Goal: Task Accomplishment & Management: Use online tool/utility

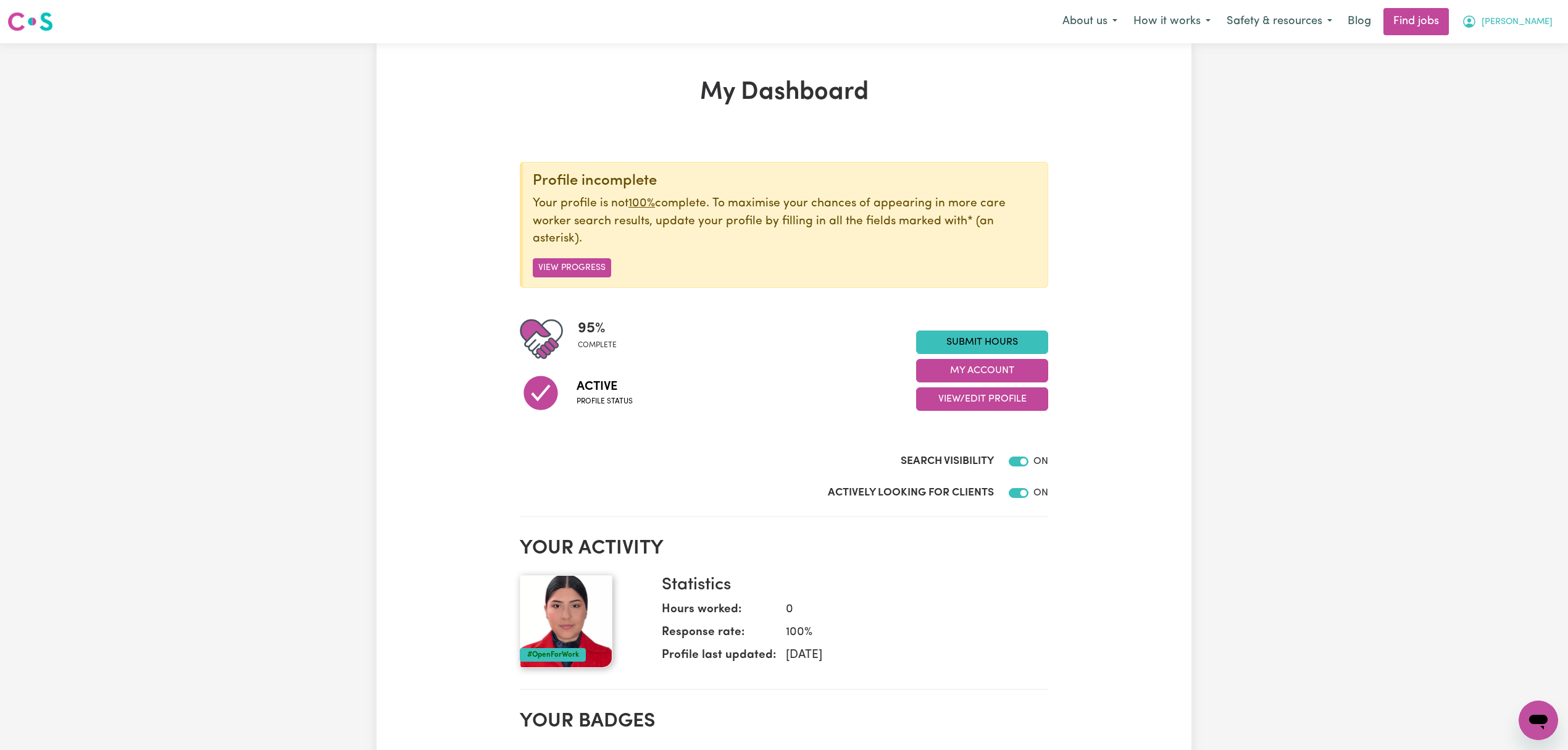
click at [1545, 25] on span "[PERSON_NAME]" at bounding box center [1518, 23] width 71 height 14
click at [1528, 48] on link "My Account" at bounding box center [1512, 48] width 98 height 24
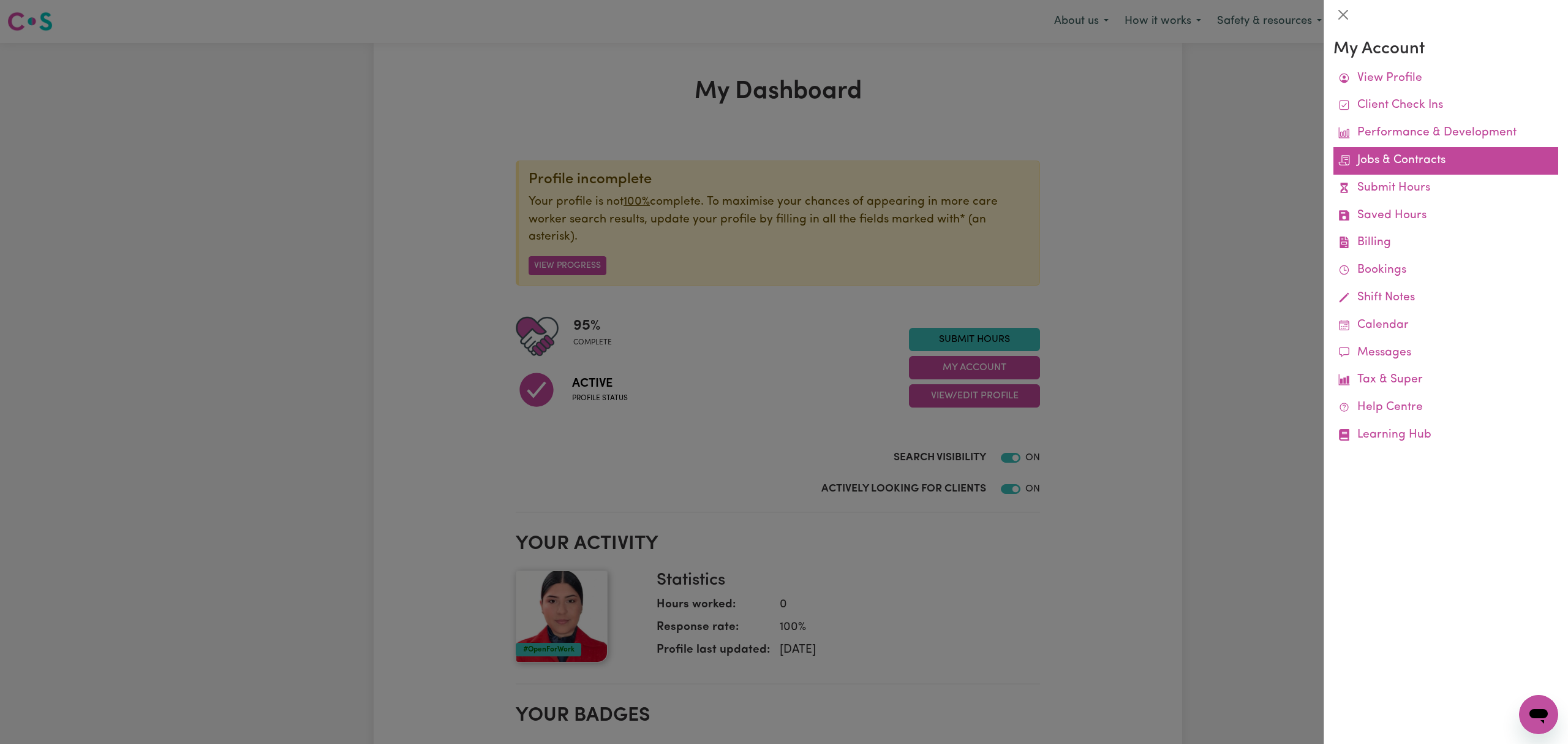
click at [1414, 159] on link "Jobs & Contracts" at bounding box center [1445, 161] width 225 height 27
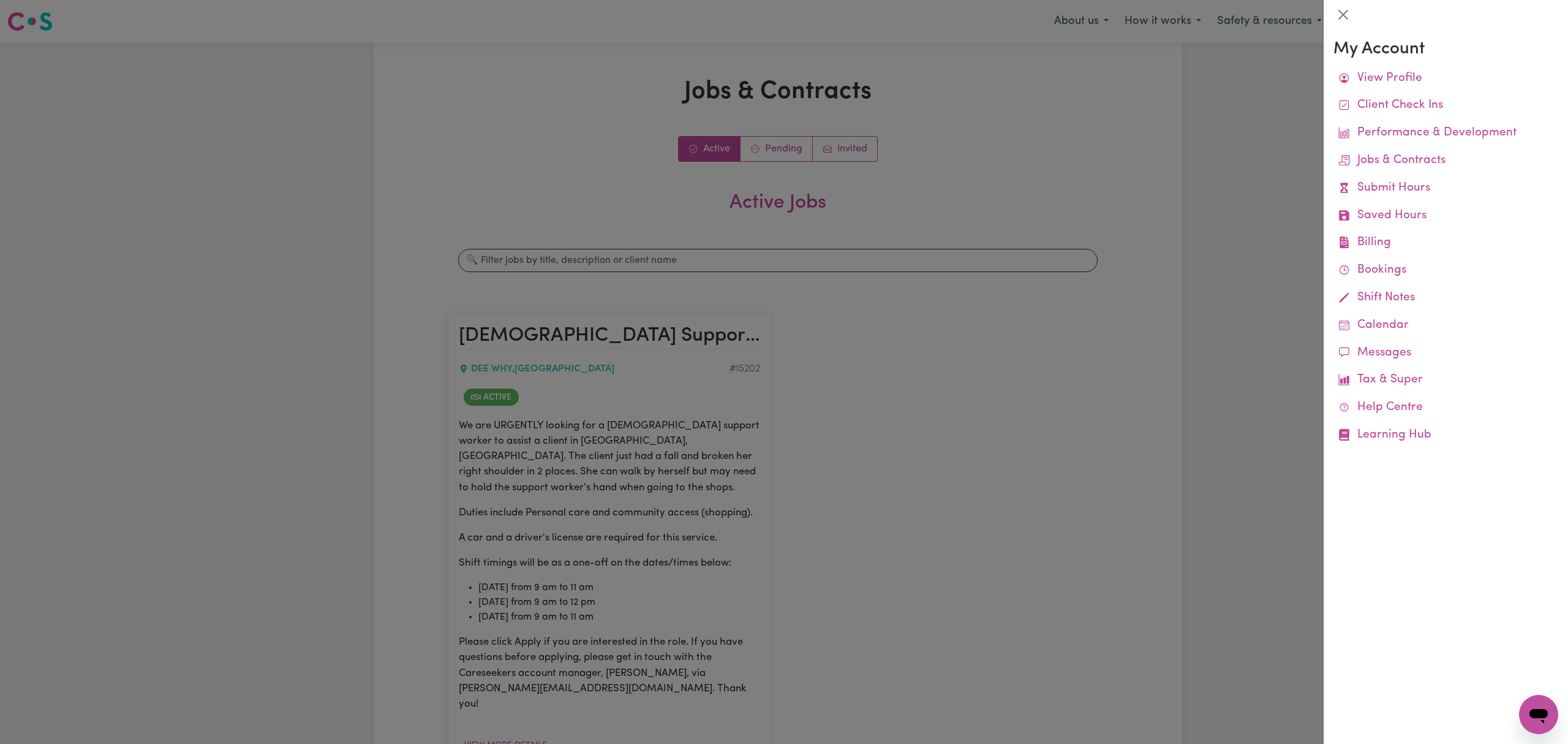
click at [851, 348] on div at bounding box center [784, 372] width 1568 height 744
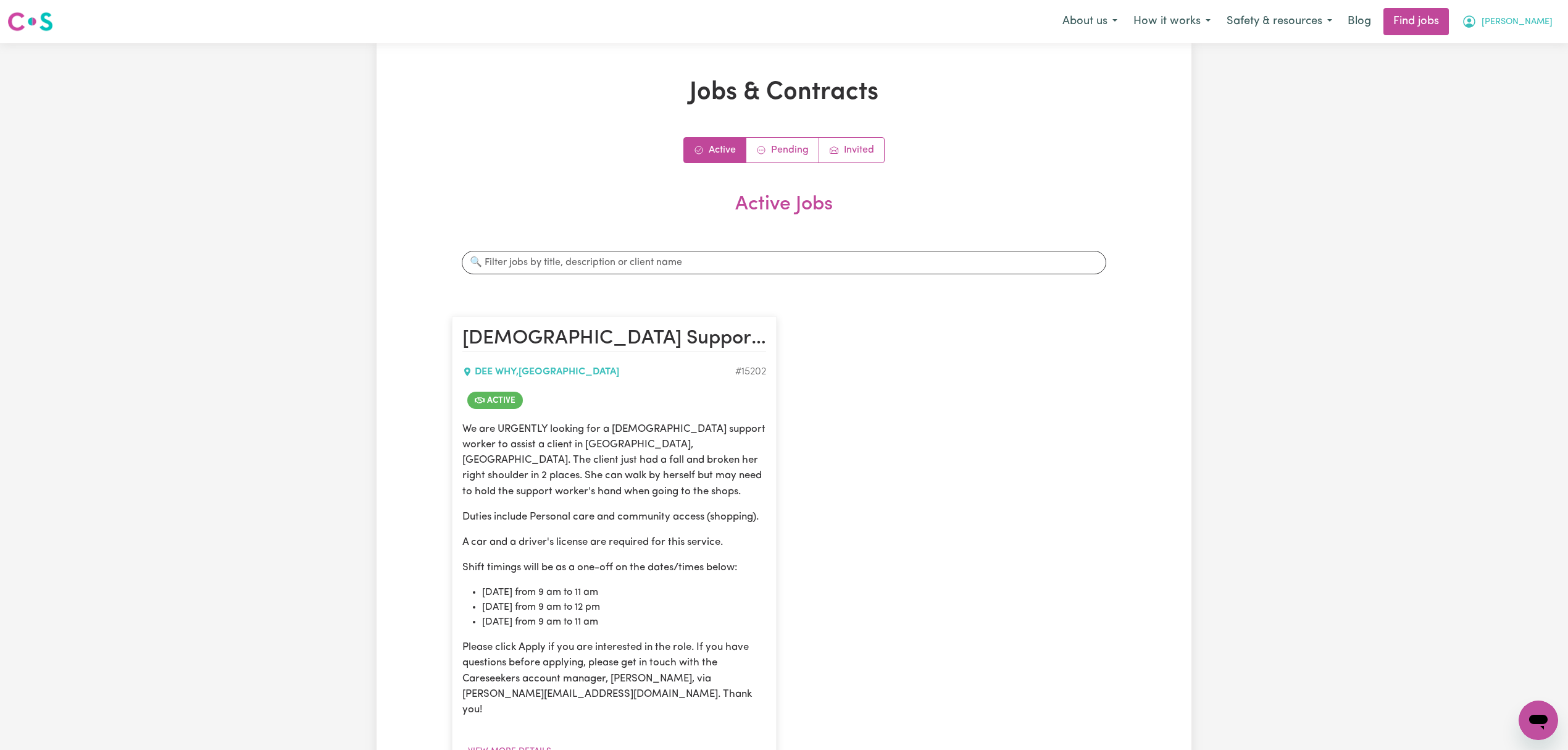
click at [1556, 23] on button "[PERSON_NAME]" at bounding box center [1508, 22] width 107 height 26
click at [1534, 69] on link "My Dashboard" at bounding box center [1512, 71] width 98 height 24
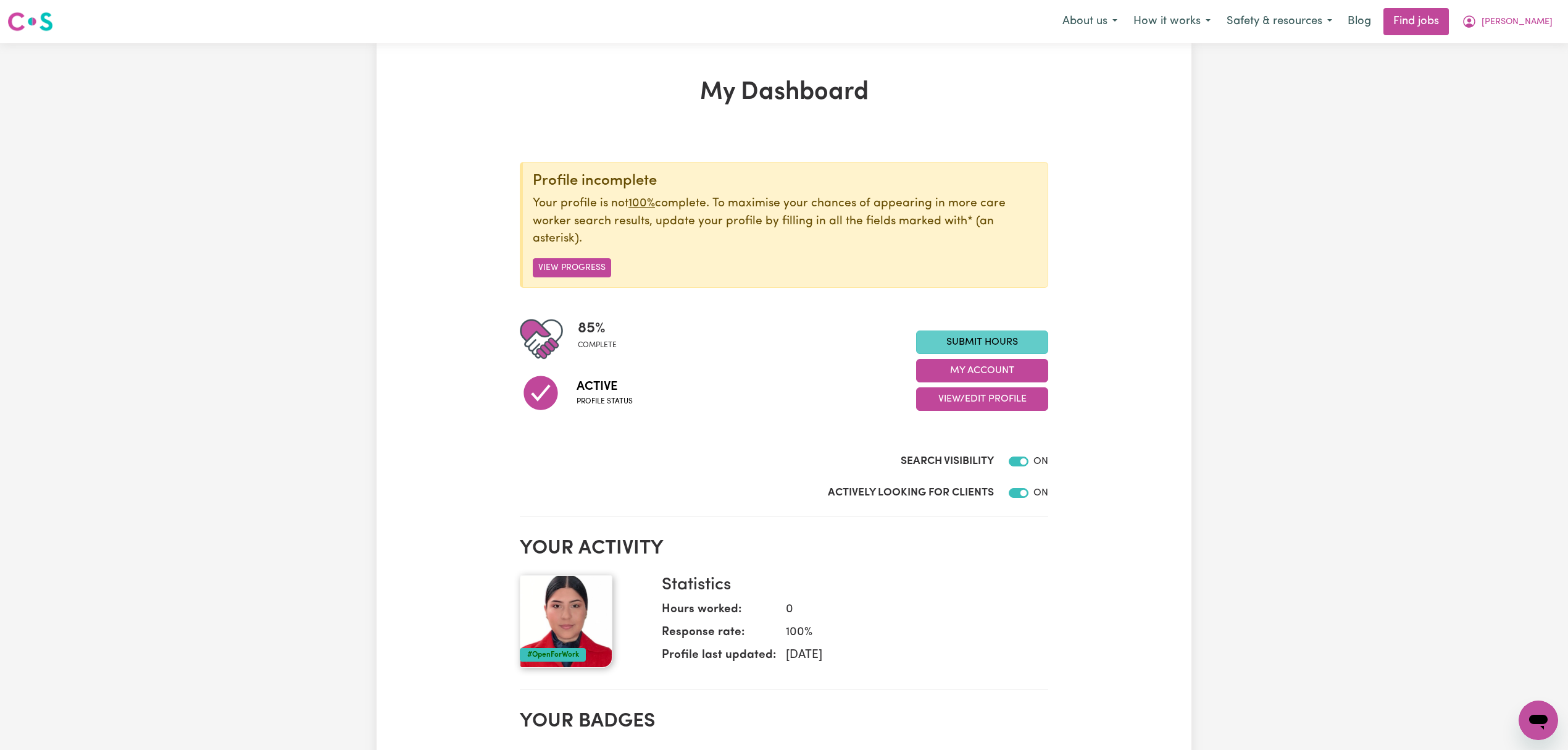
click at [959, 341] on link "Submit Hours" at bounding box center [982, 342] width 133 height 24
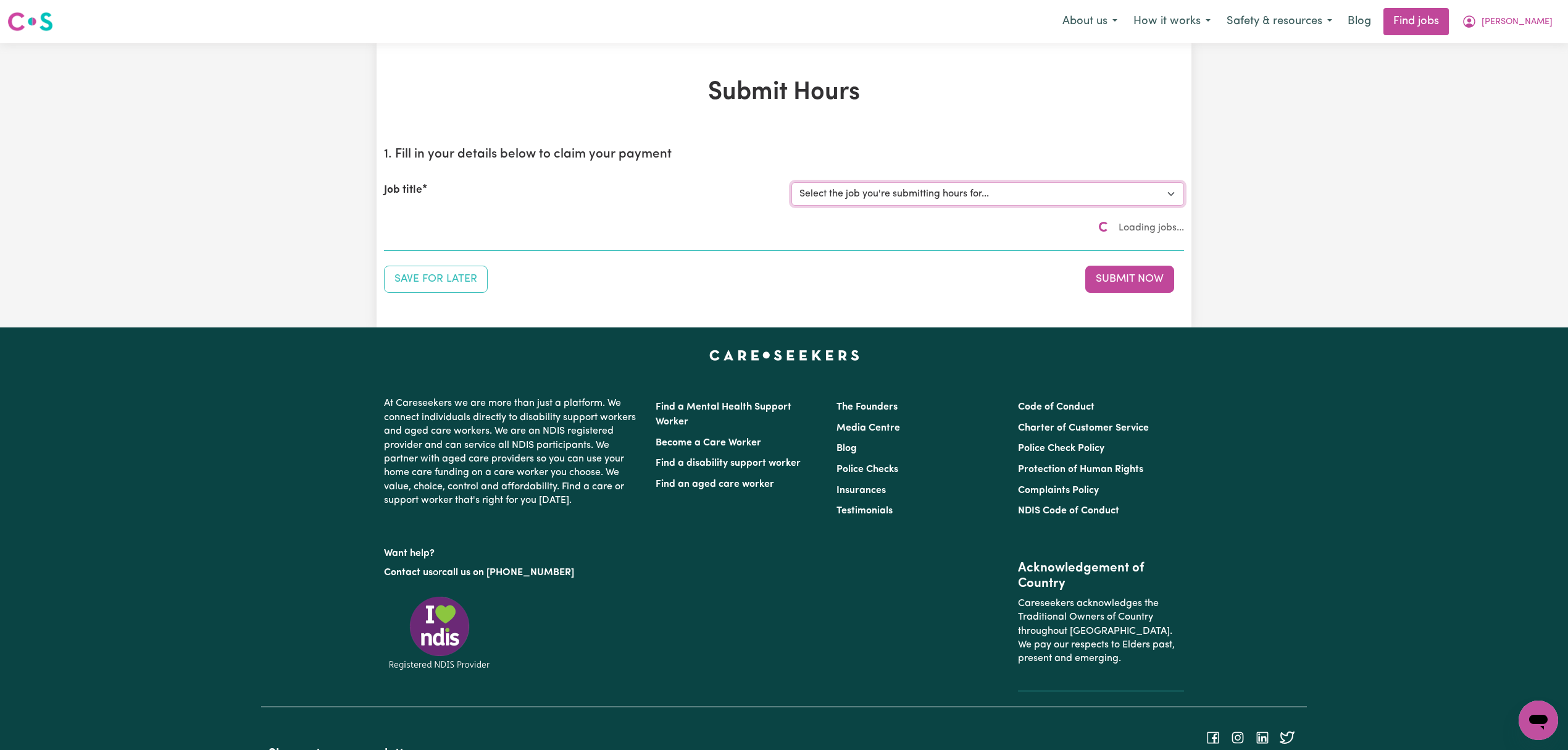
click at [909, 200] on select "Select the job you're submitting hours for..." at bounding box center [987, 194] width 393 height 24
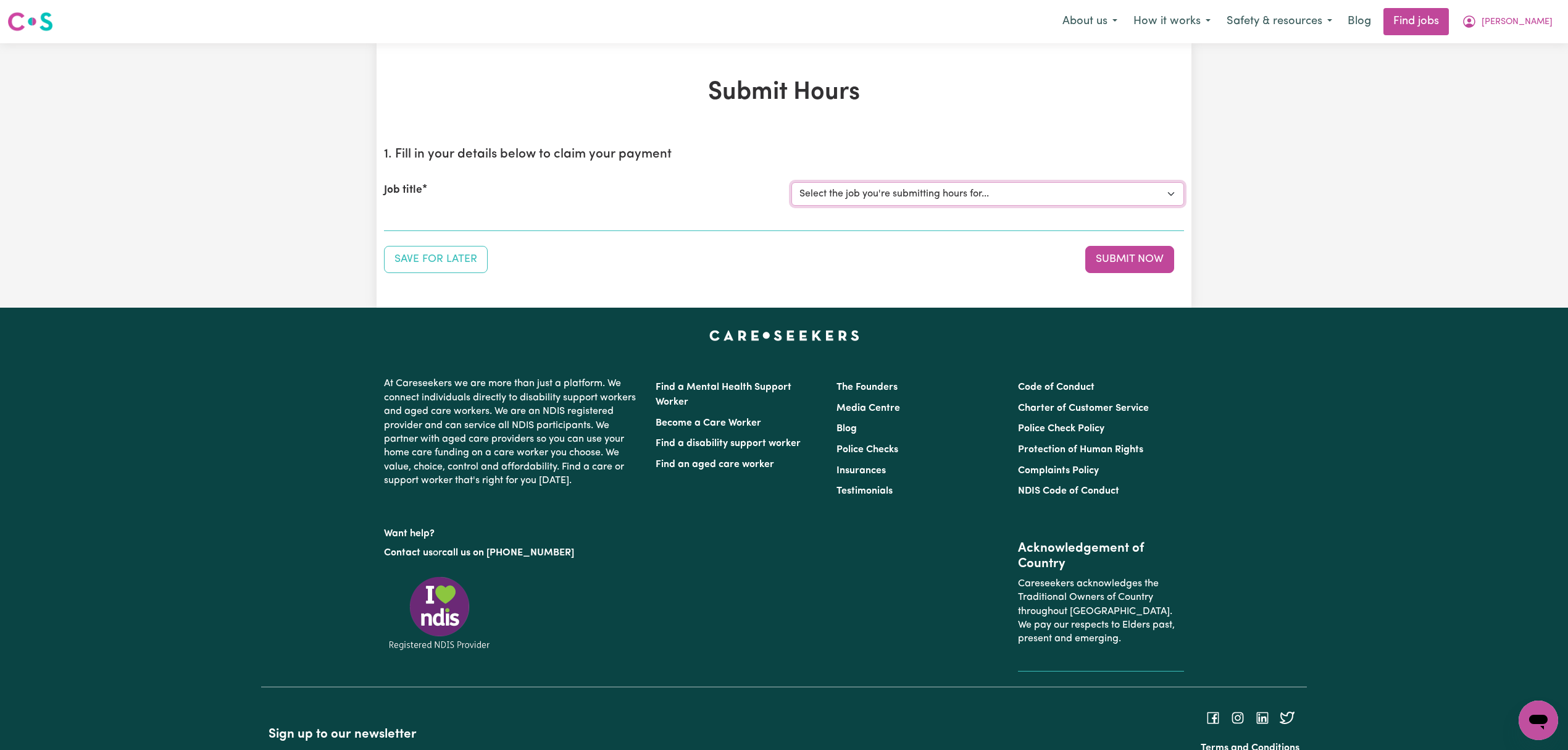
select select "15202"
click at [791, 182] on select "Select the job you're submitting hours for... [Jo Hands of Care] Female Support…" at bounding box center [987, 194] width 393 height 24
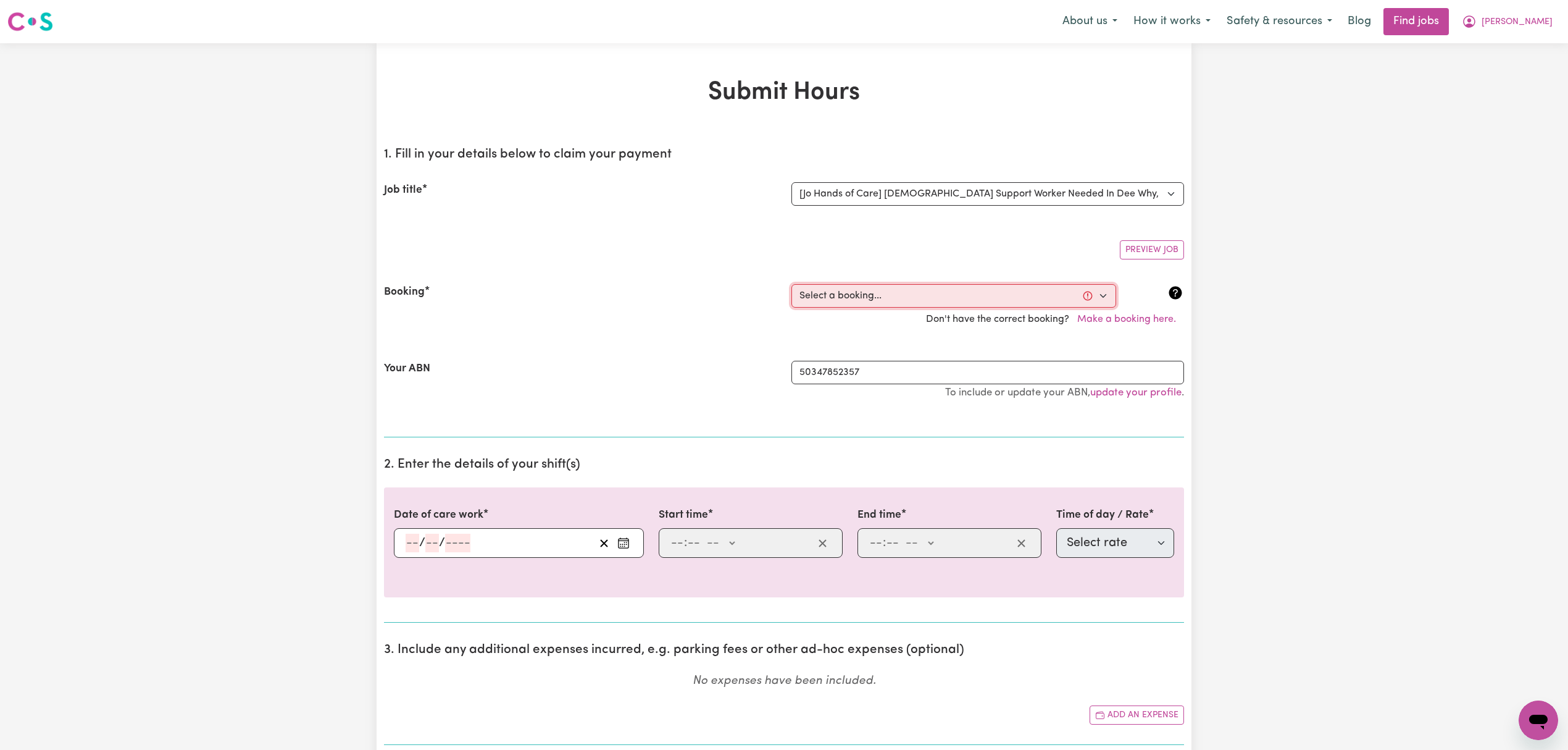
click at [906, 288] on select "Select a booking... Wed, October 15, 2025 - 9:00am to 1:30pm (ONE-OFF)" at bounding box center [954, 296] width 324 height 24
click at [1526, 27] on span "[PERSON_NAME]" at bounding box center [1518, 23] width 71 height 14
click at [1524, 50] on link "My Account" at bounding box center [1512, 48] width 98 height 24
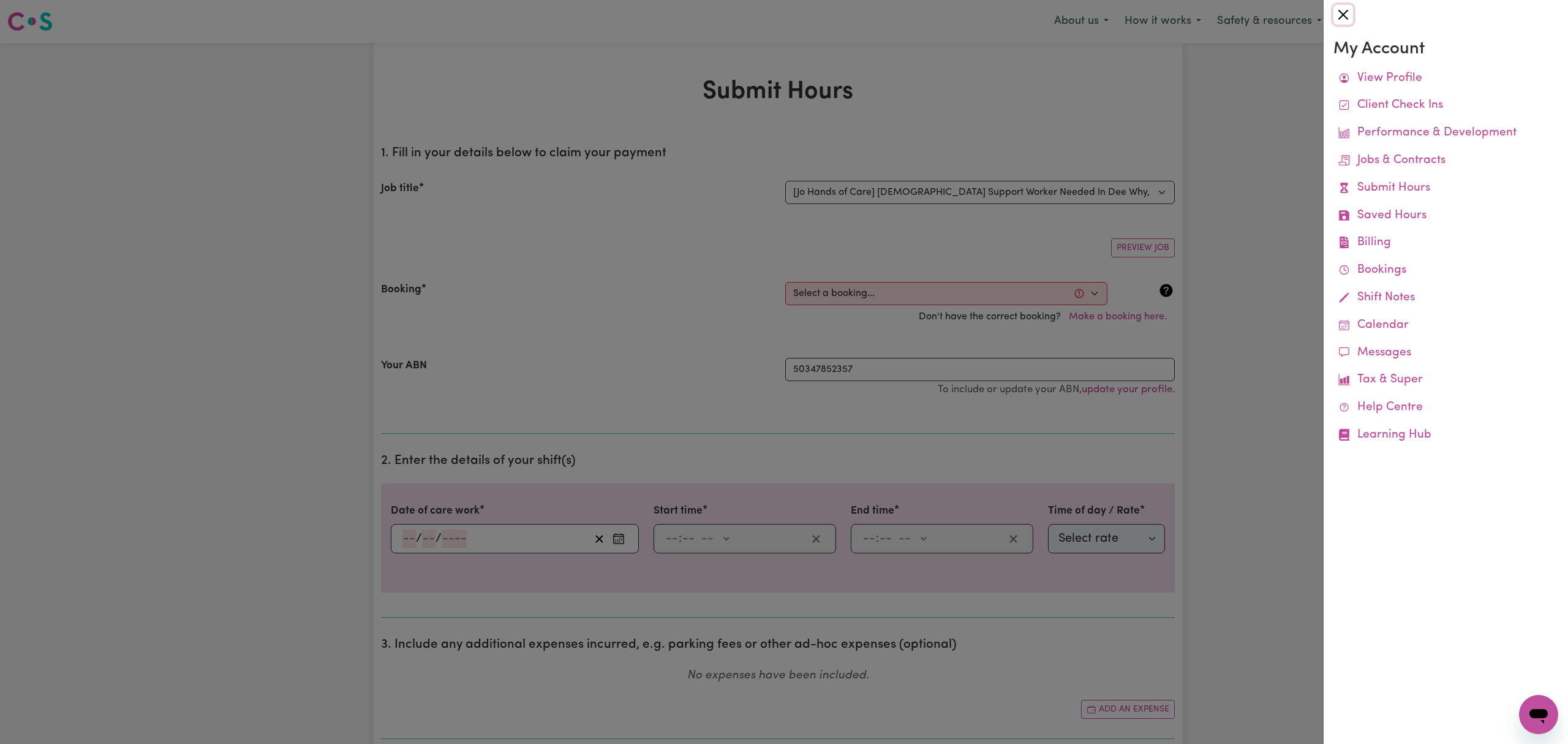
drag, startPoint x: 1346, startPoint y: 17, endPoint x: 1400, endPoint y: 22, distance: 54.2
click at [1348, 17] on button "Close" at bounding box center [1343, 15] width 20 height 20
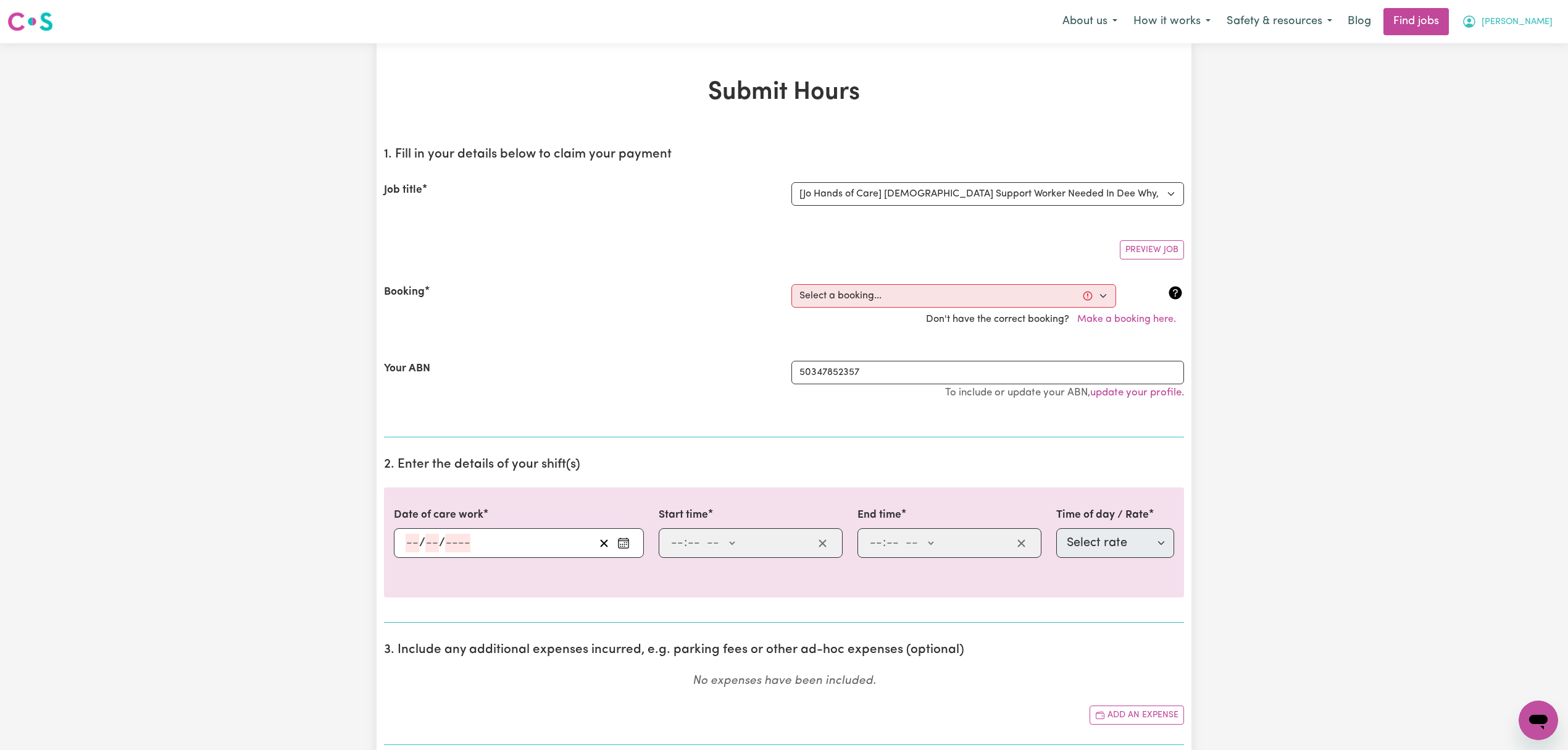
click at [1549, 26] on span "[PERSON_NAME]" at bounding box center [1518, 23] width 71 height 14
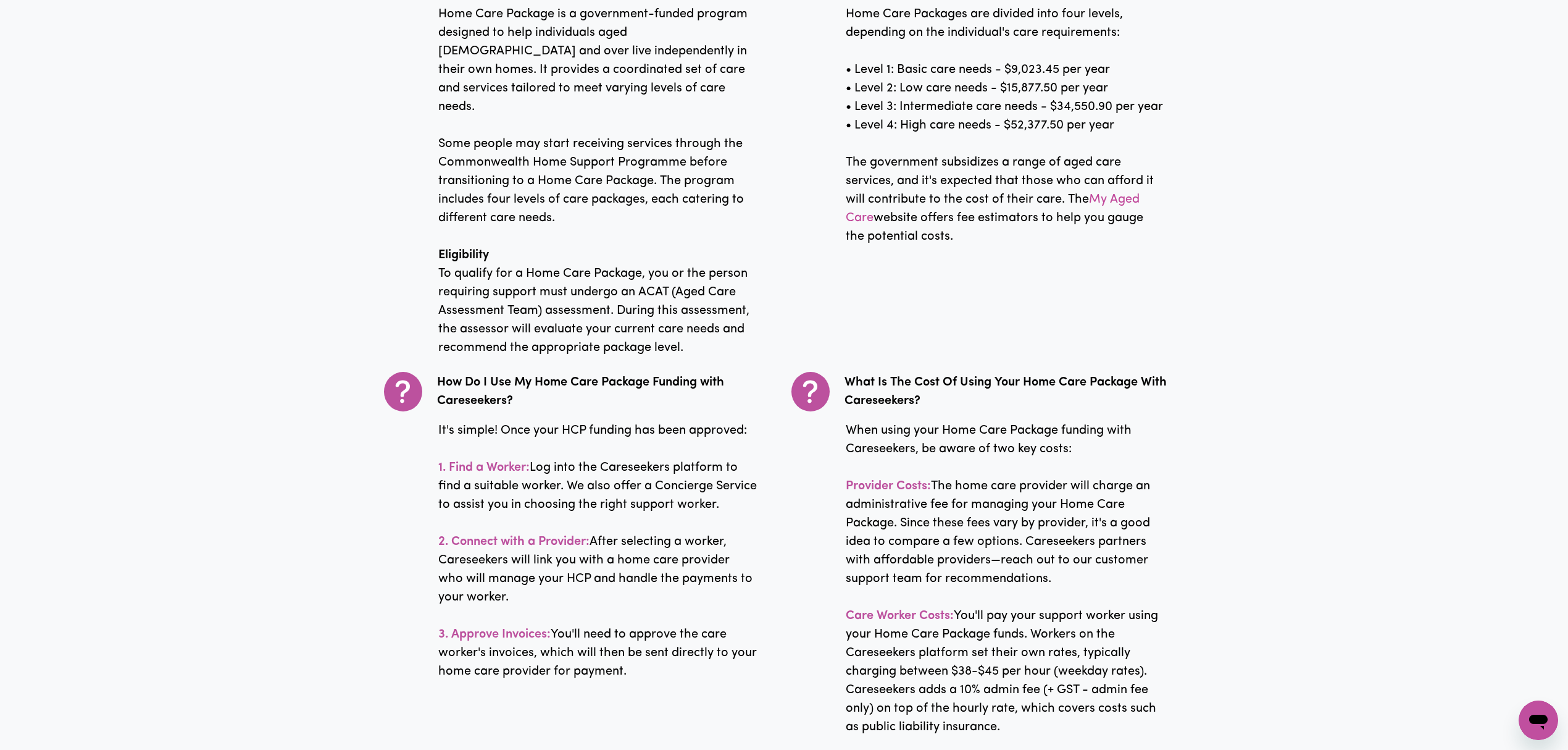
scroll to position [1976, 0]
